Goal: Task Accomplishment & Management: Manage account settings

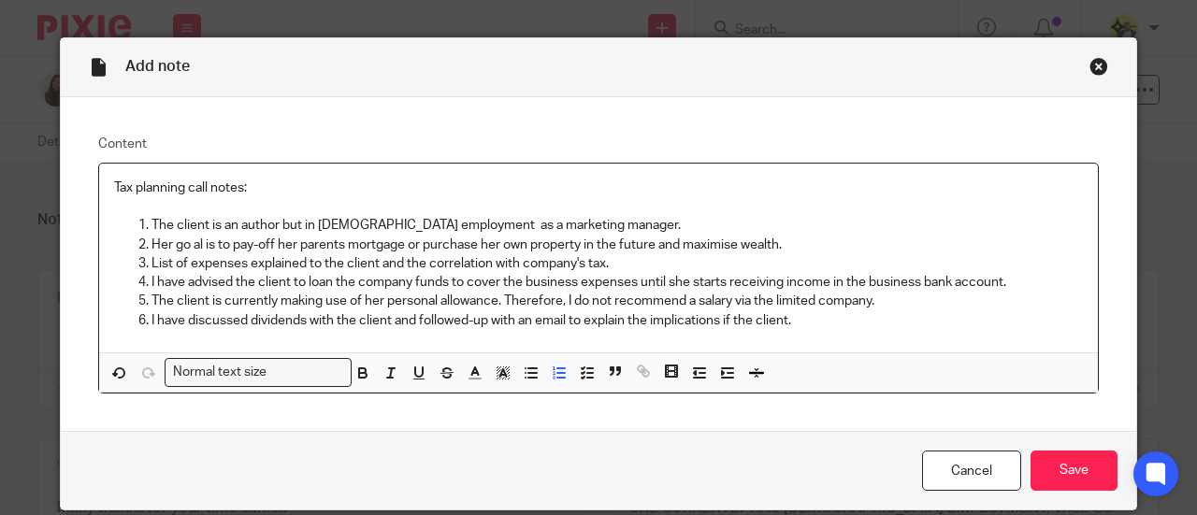
click at [789, 321] on p "I have discussed dividends with the client and followed-up with an email to exp…" at bounding box center [616, 320] width 931 height 19
drag, startPoint x: 785, startPoint y: 315, endPoint x: 759, endPoint y: 317, distance: 26.2
click at [759, 317] on p "I have discussed dividends with the client and followed-up with an email to exp…" at bounding box center [616, 320] width 931 height 19
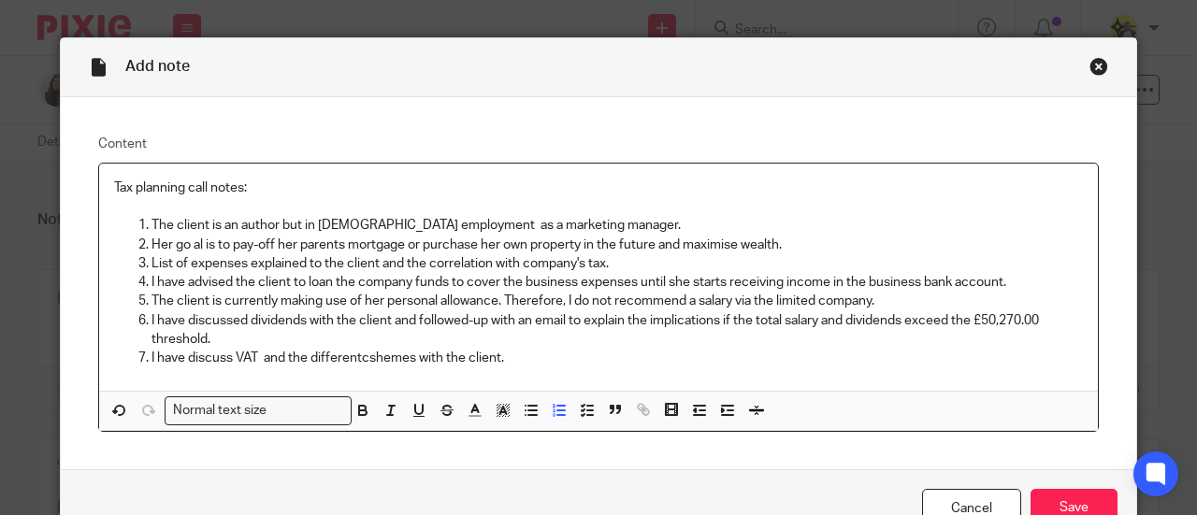
click at [358, 353] on p "I have discuss VAT and the differentcshemes with the client." at bounding box center [616, 358] width 931 height 19
click at [366, 355] on p "I have discuss VAT and the different shemes with the client." at bounding box center [616, 358] width 931 height 19
click at [510, 351] on p "I have discuss VAT and the different schemes with the client." at bounding box center [616, 358] width 931 height 19
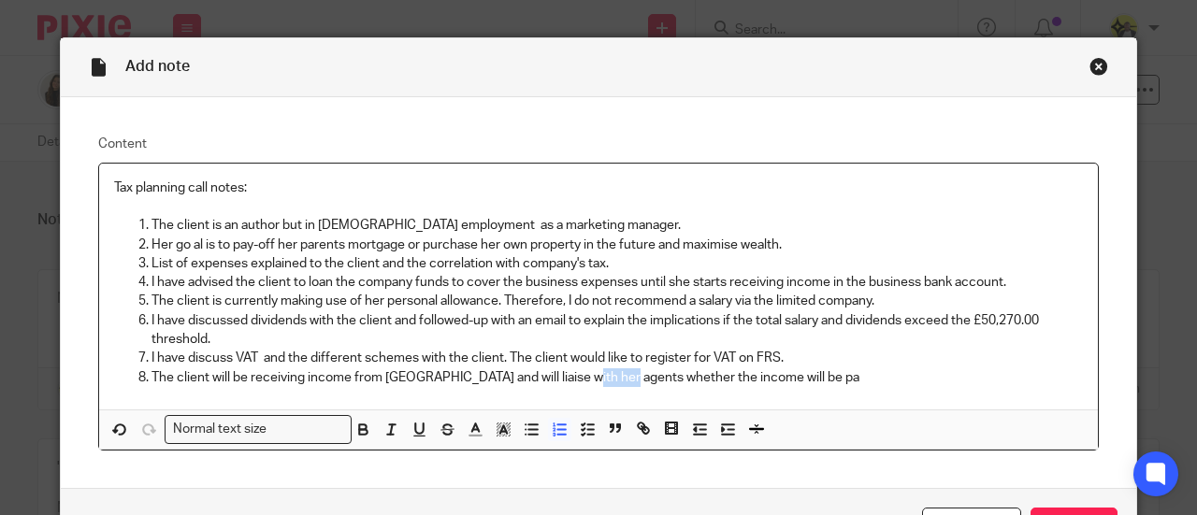
drag, startPoint x: 618, startPoint y: 373, endPoint x: 570, endPoint y: 373, distance: 47.7
click at [570, 373] on p "The client will be receiving income from US and will liaise with her agents whe…" at bounding box center [616, 377] width 931 height 19
click at [712, 381] on p "The client will be receiving income from US and will liaise with her agents if …" at bounding box center [616, 377] width 931 height 19
click at [780, 363] on p "I have discuss VAT and the different schemes with the client. The client would …" at bounding box center [616, 358] width 931 height 19
click at [784, 374] on p "The client will be receiving income from US and will liaise with her agents if …" at bounding box center [616, 377] width 931 height 19
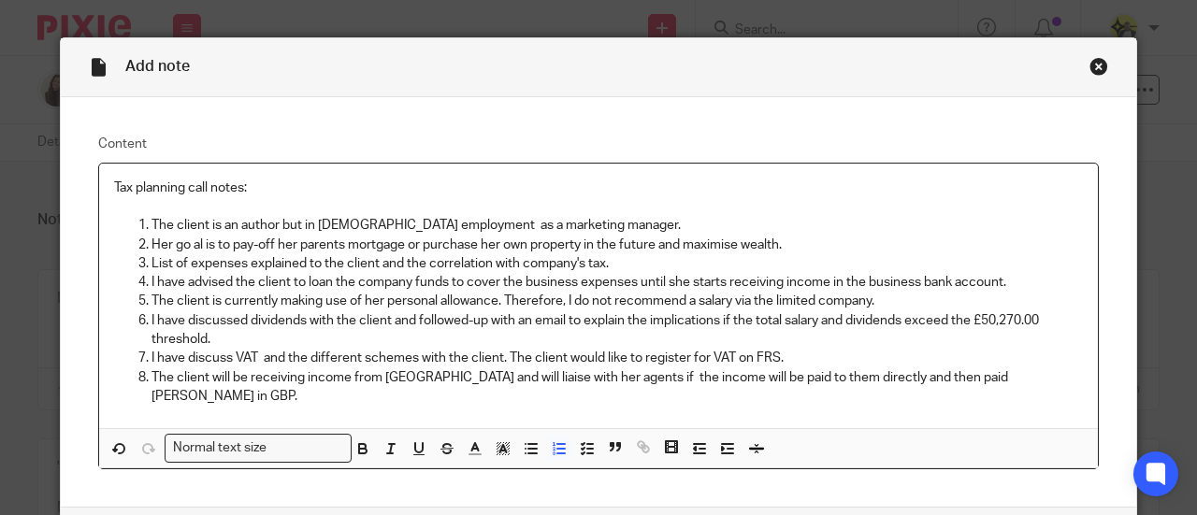
click at [909, 380] on p "The client will be receiving income from US and will liaise with her agents if …" at bounding box center [616, 387] width 931 height 38
click at [1006, 377] on p "The client will be receiving income from US and will liaise with her agents if …" at bounding box center [616, 387] width 931 height 38
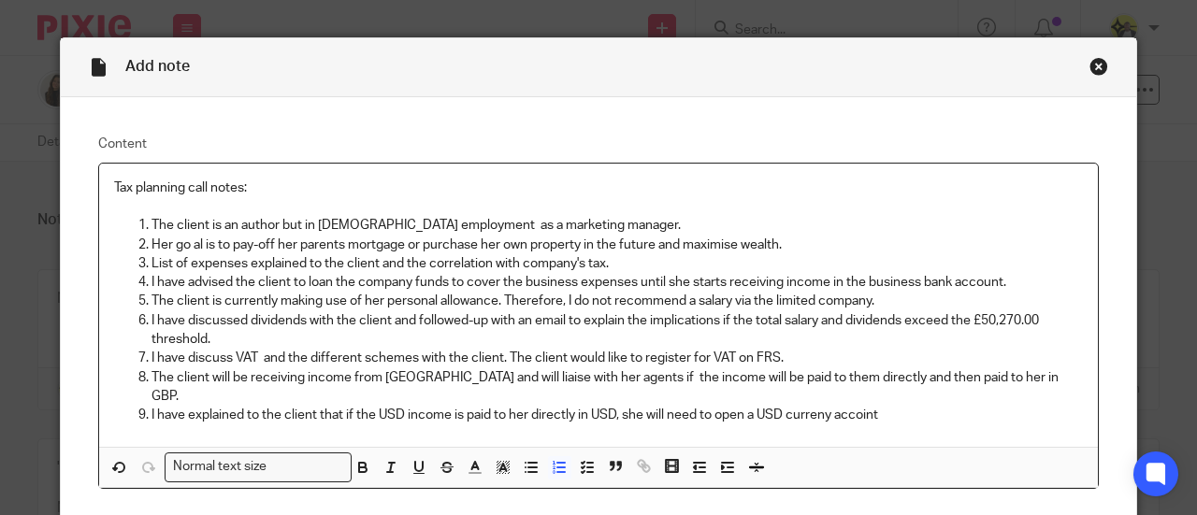
click at [828, 406] on p "I have explained to the client that if the USD income is paid to her directly i…" at bounding box center [616, 415] width 931 height 19
click at [865, 406] on p "I have explained to the client that if the USD income is paid to her directly i…" at bounding box center [616, 415] width 931 height 19
click at [873, 406] on p "I have explained to the client that if the USD income is paid to her directly i…" at bounding box center [616, 415] width 931 height 19
click at [872, 406] on p "I have explained to the client that if the USD income is paid to her directly i…" at bounding box center [616, 415] width 931 height 19
click at [871, 406] on p "I have explained to the client that if the USD income is paid to her directly i…" at bounding box center [616, 415] width 931 height 19
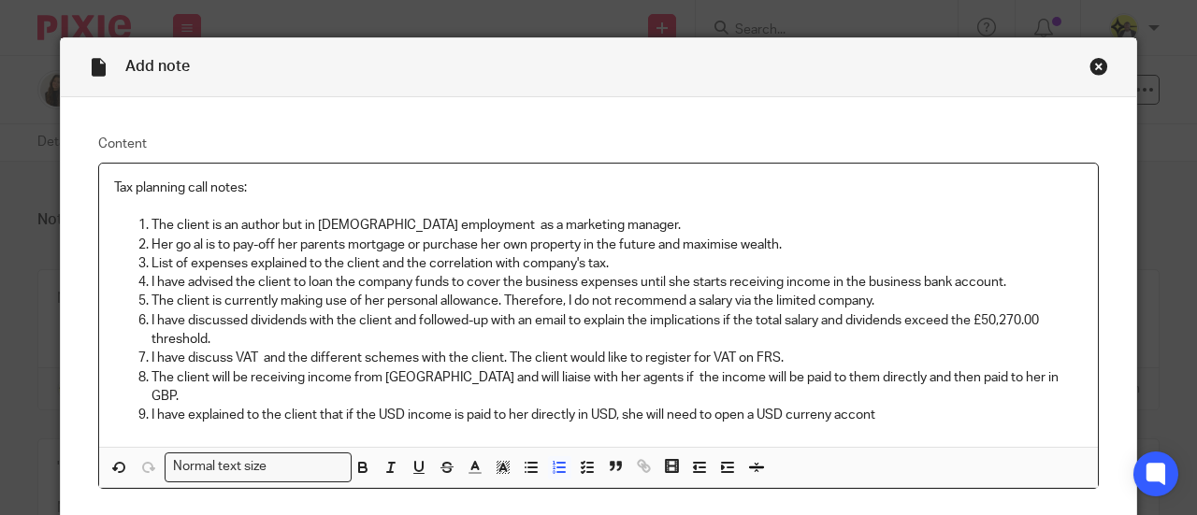
click at [830, 406] on p "I have explained to the client that if the USD income is paid to her directly i…" at bounding box center [616, 415] width 931 height 19
click at [872, 406] on p "I have explained to the client that if the USD income is paid to her directly i…" at bounding box center [616, 415] width 931 height 19
click at [912, 406] on p "I have explained to the client that if the USD income is paid to her directly i…" at bounding box center [616, 415] width 931 height 19
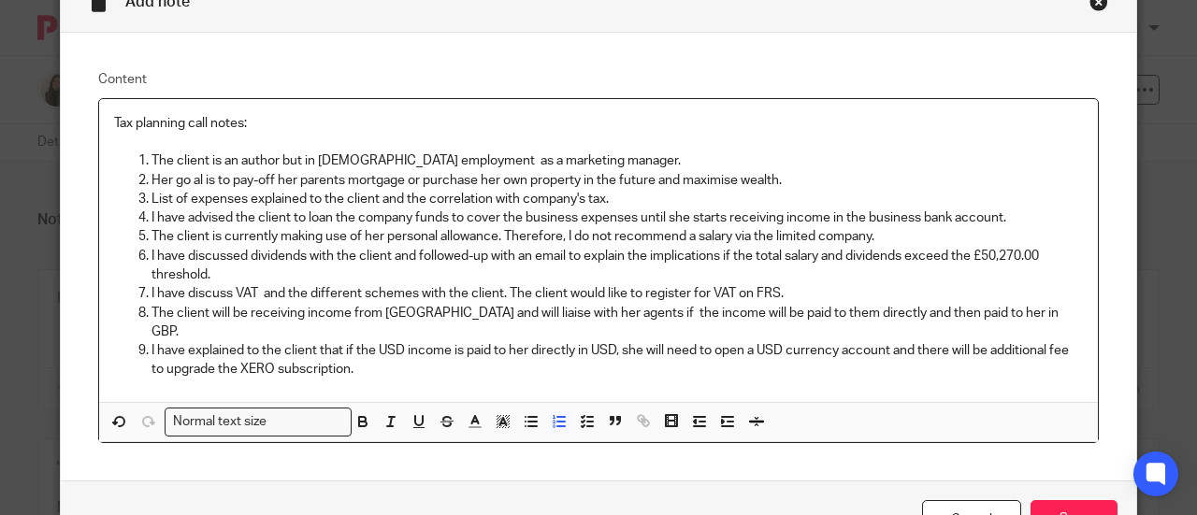
scroll to position [123, 0]
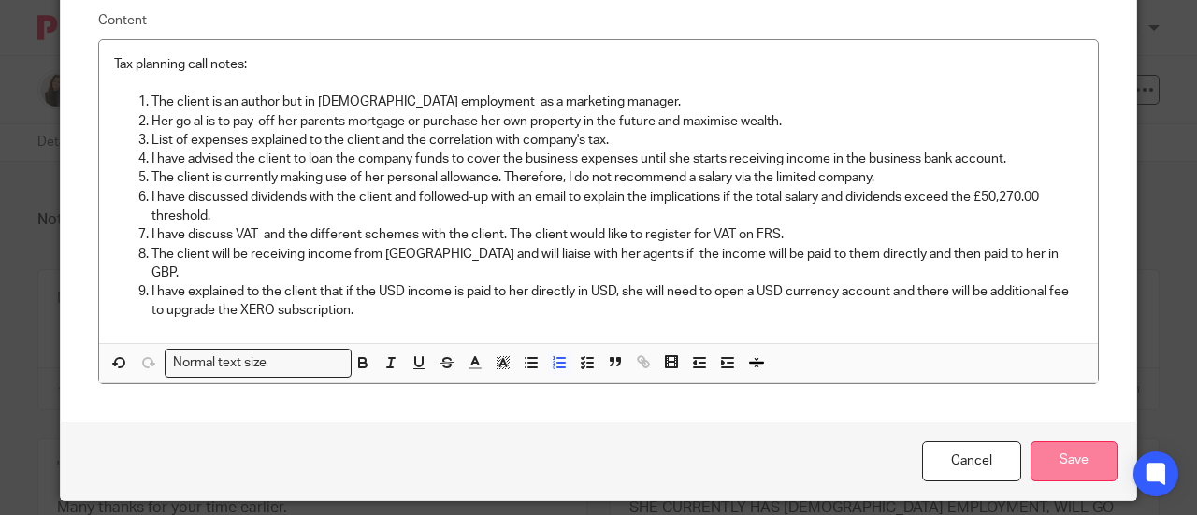
click at [1044, 441] on input "Save" at bounding box center [1073, 461] width 87 height 40
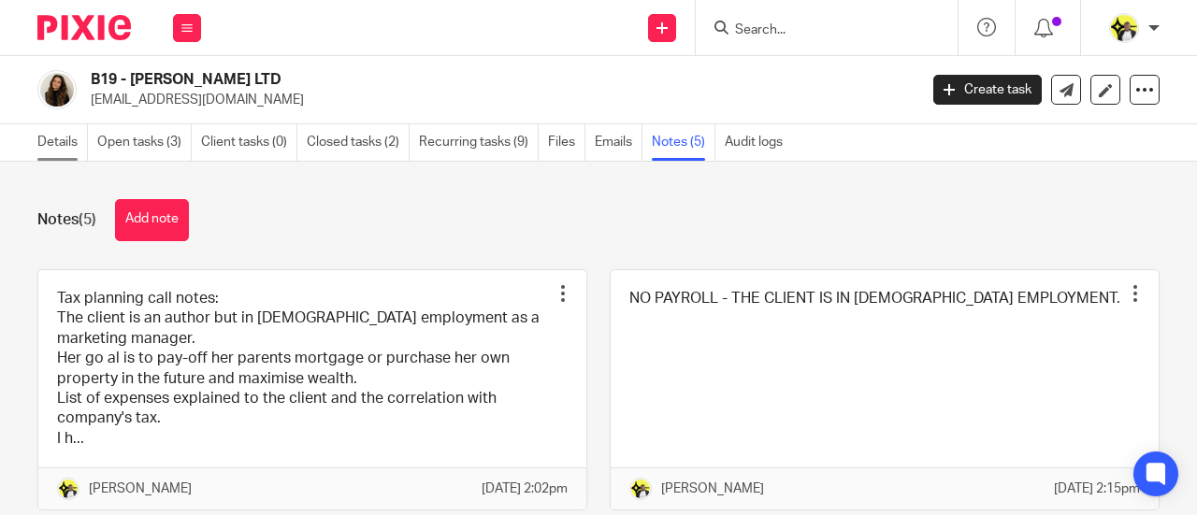
click at [63, 137] on link "Details" at bounding box center [62, 142] width 50 height 36
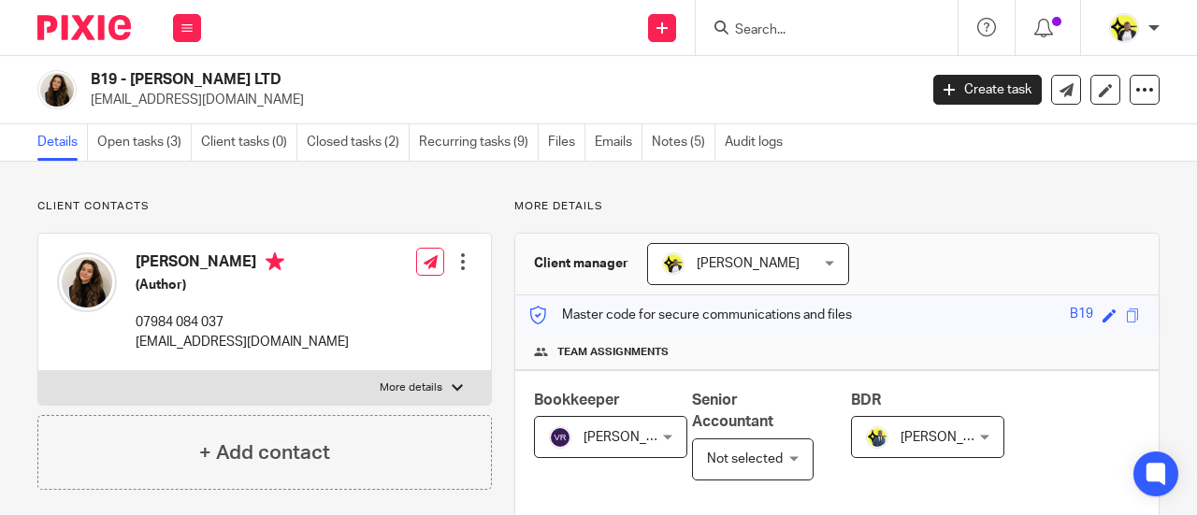
click at [165, 144] on link "Open tasks (3)" at bounding box center [144, 142] width 94 height 36
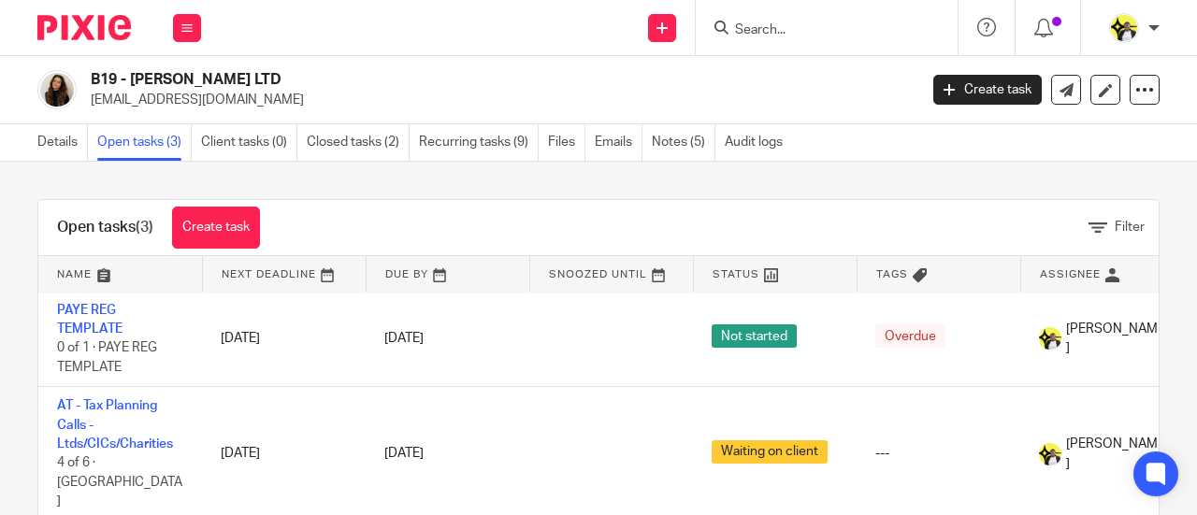
scroll to position [113, 0]
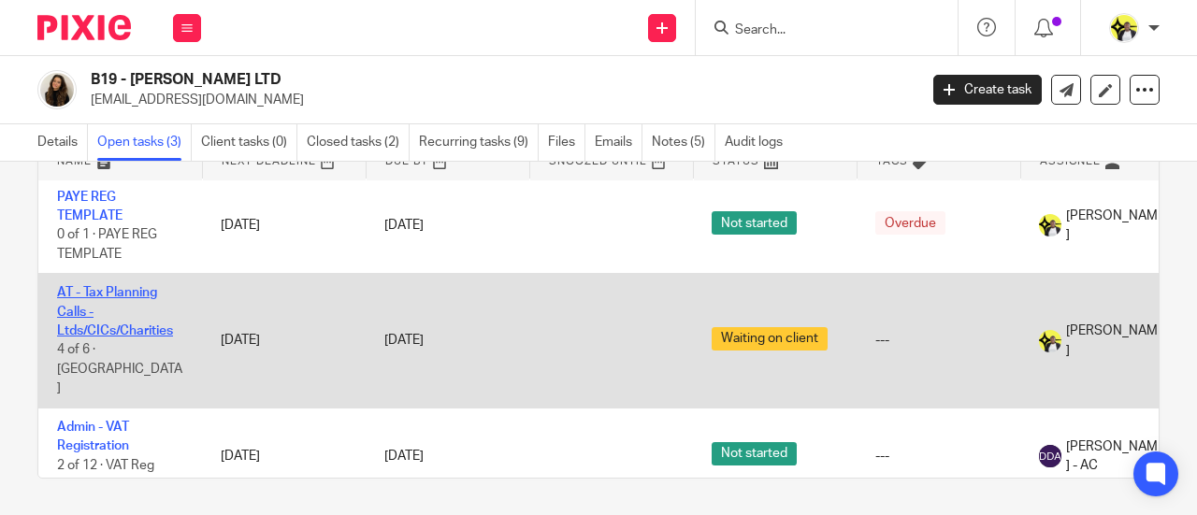
click at [120, 290] on link "AT - Tax Planning Calls - Ltds/CICs/Charities" at bounding box center [115, 311] width 116 height 51
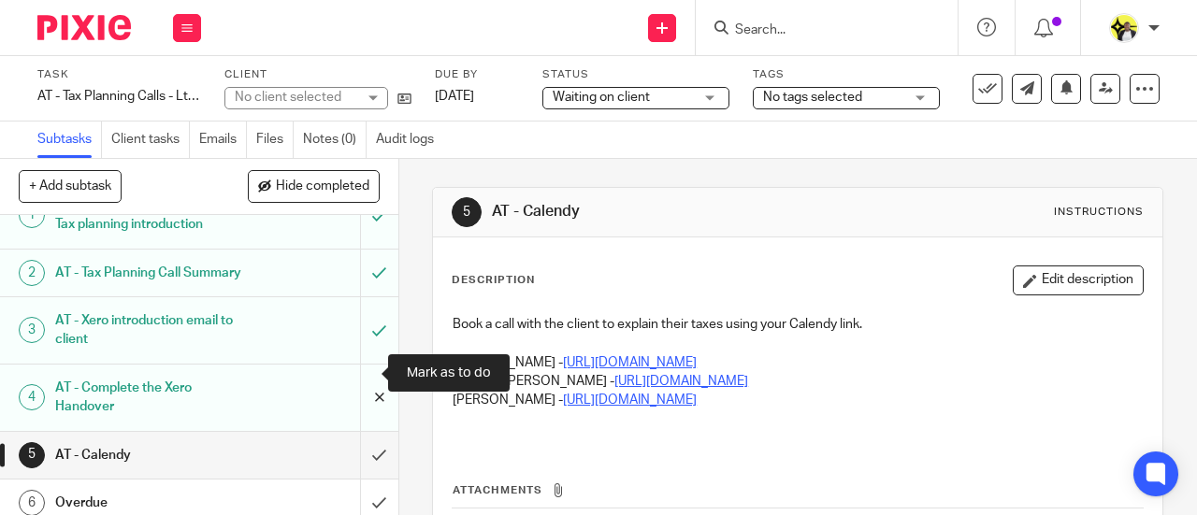
scroll to position [62, 0]
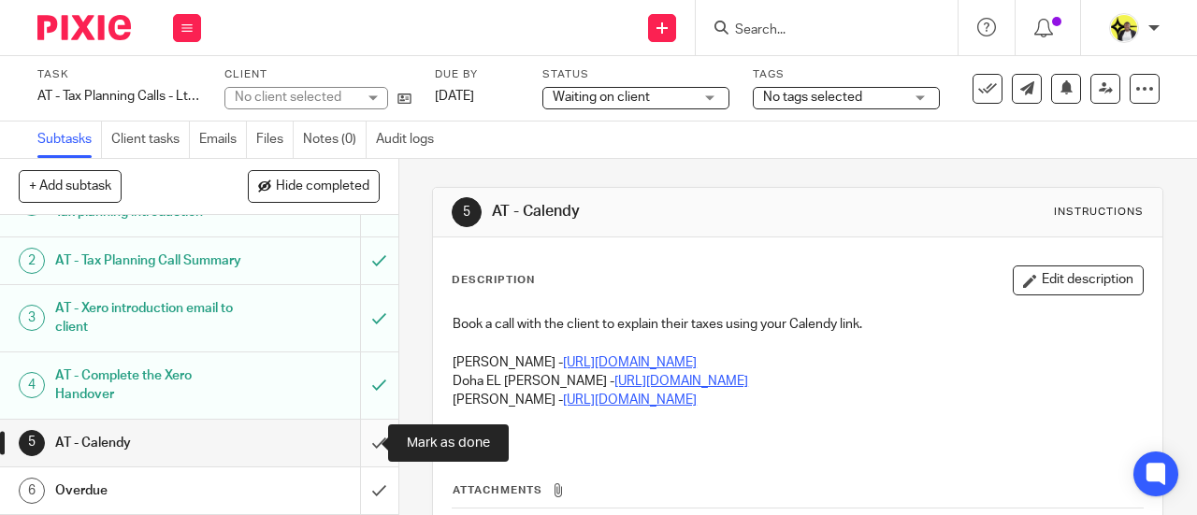
click at [362, 443] on input "submit" at bounding box center [199, 443] width 398 height 47
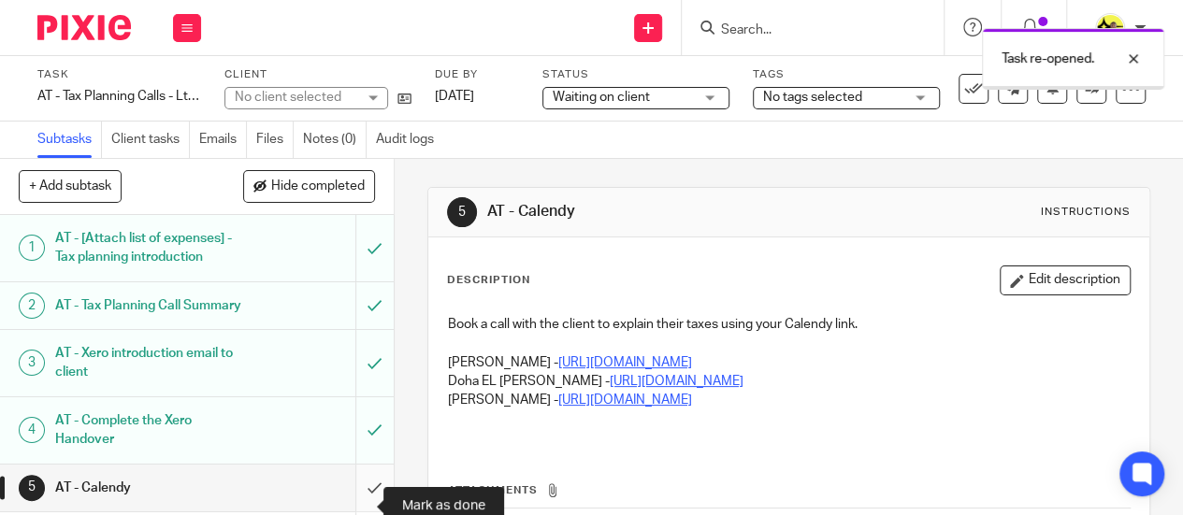
click at [367, 493] on input "submit" at bounding box center [197, 488] width 394 height 47
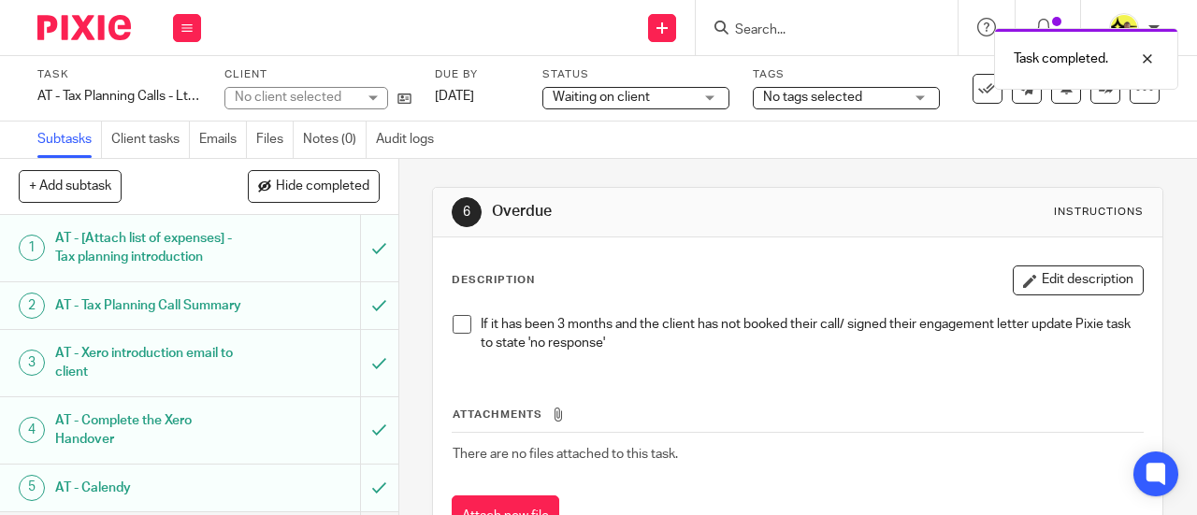
click at [794, 22] on div "Task completed." at bounding box center [888, 54] width 580 height 71
click at [776, 27] on div "Task completed." at bounding box center [888, 54] width 580 height 71
click at [826, 36] on div "Task completed." at bounding box center [888, 54] width 580 height 71
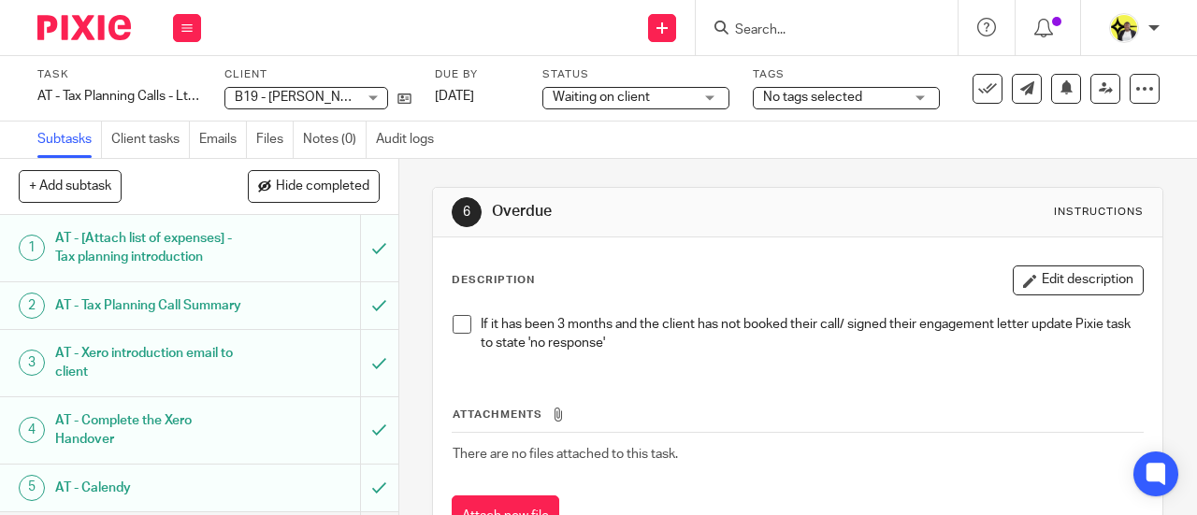
click at [770, 25] on input "Search" at bounding box center [817, 30] width 168 height 17
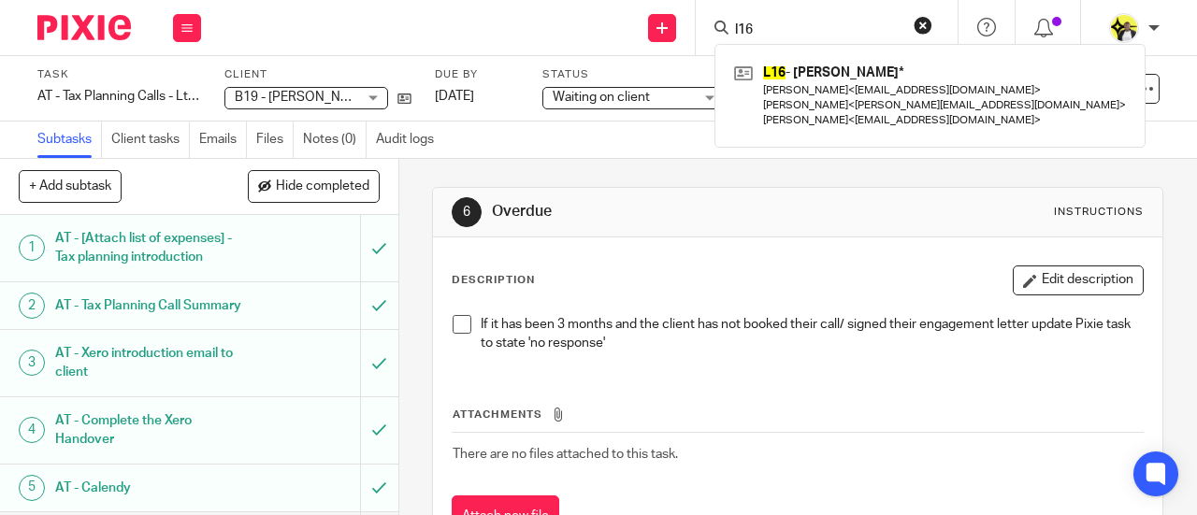
type input "l16"
click button "submit" at bounding box center [0, 0] width 0 height 0
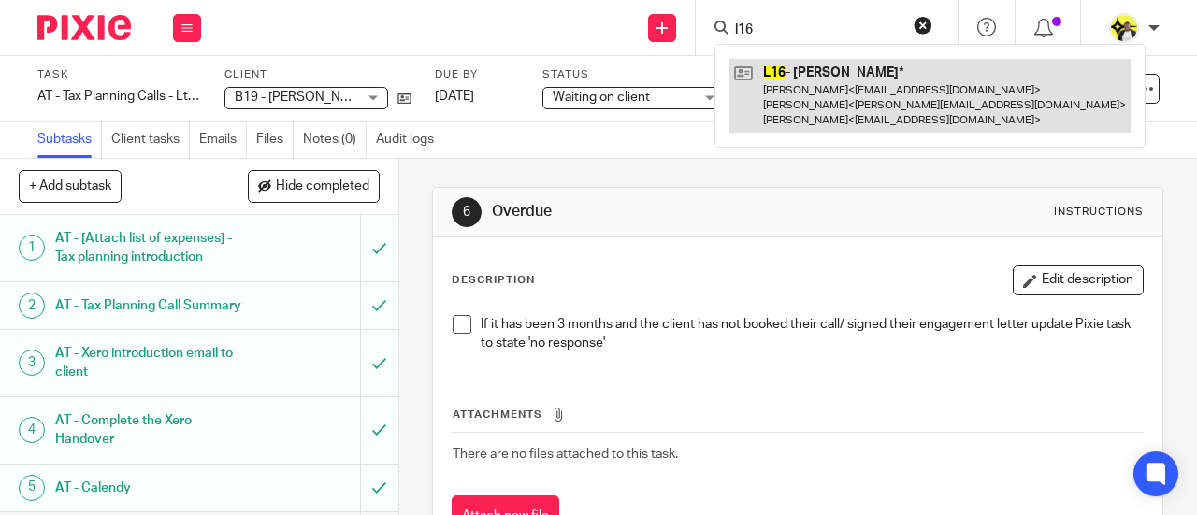
click at [827, 68] on link at bounding box center [929, 96] width 401 height 74
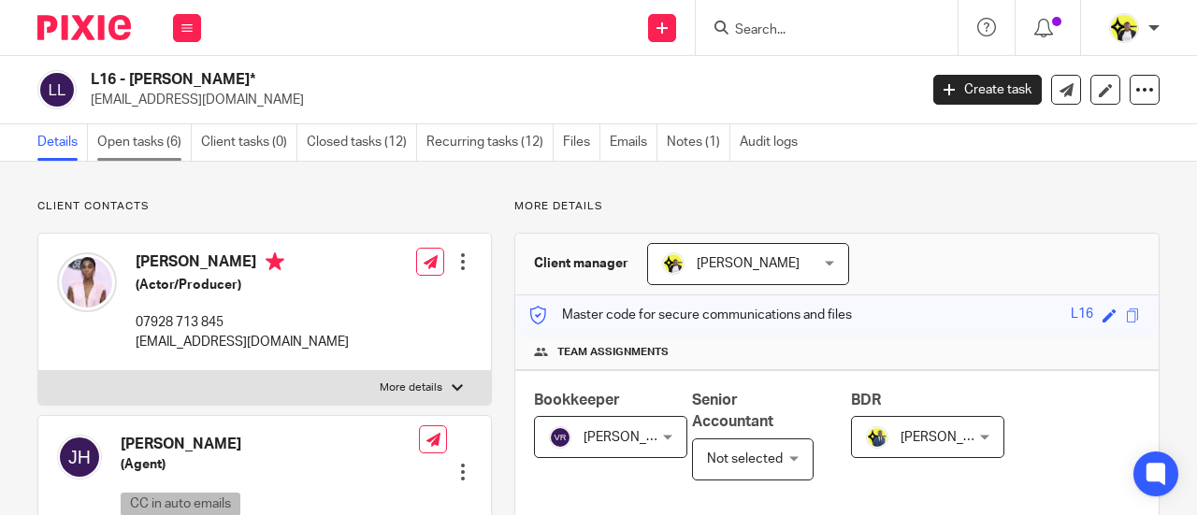
click at [155, 145] on link "Open tasks (6)" at bounding box center [144, 142] width 94 height 36
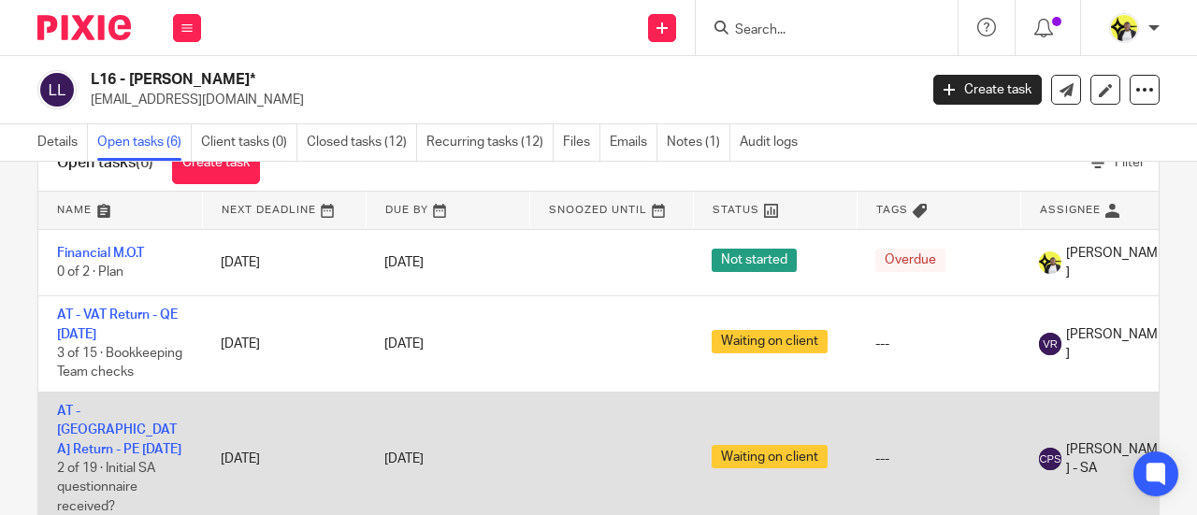
scroll to position [113, 0]
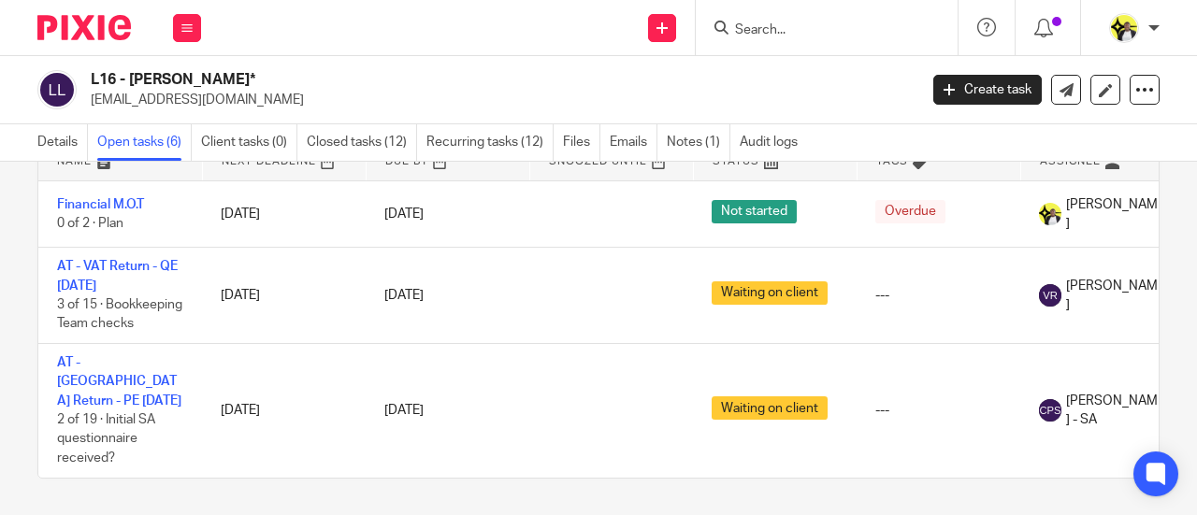
click at [572, 94] on p "lrlpyn@gmail.com" at bounding box center [498, 100] width 814 height 19
click at [813, 23] on input "Search" at bounding box center [817, 30] width 168 height 17
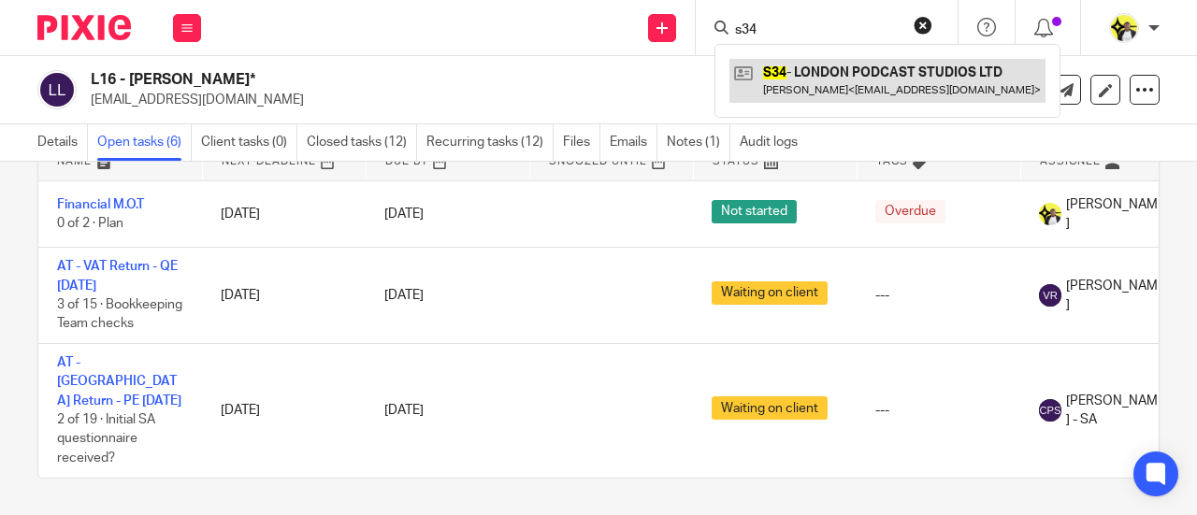
type input "s34"
click at [830, 88] on link at bounding box center [887, 80] width 316 height 43
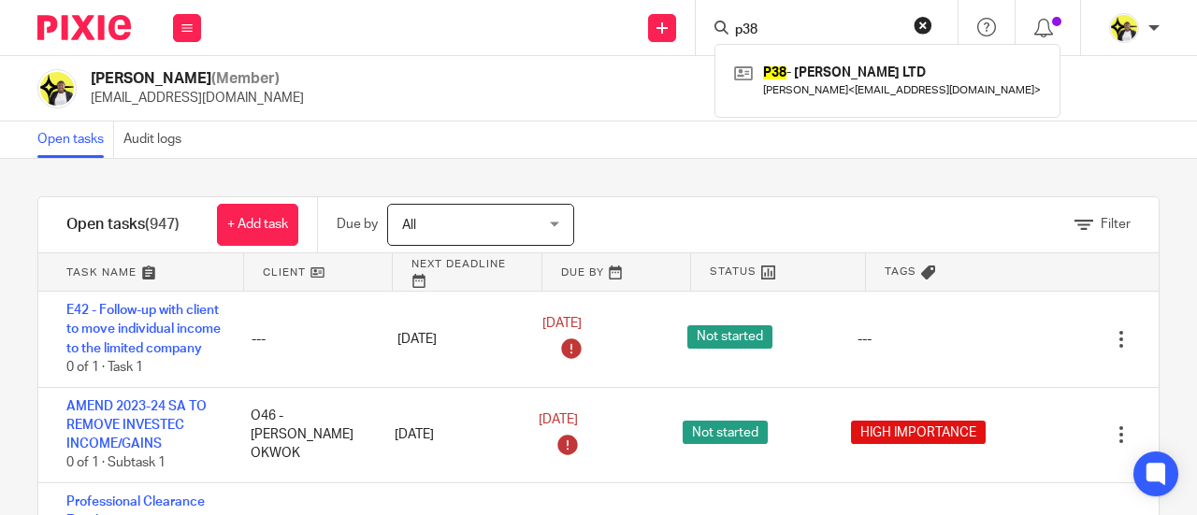
scroll to position [4208, 0]
